Goal: Check status

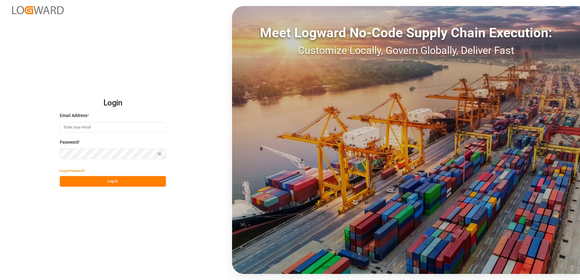
type input "[EMAIL_ADDRESS][DOMAIN_NAME]"
click at [109, 178] on button "Log In" at bounding box center [113, 181] width 106 height 11
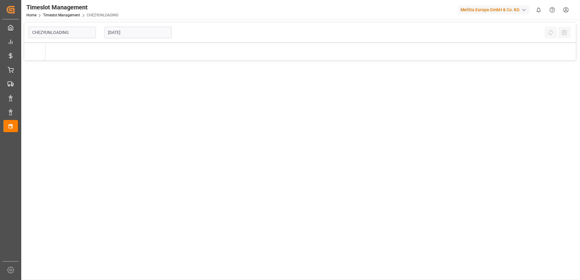
type input "Chezy Unloading"
